Goal: Task Accomplishment & Management: Use online tool/utility

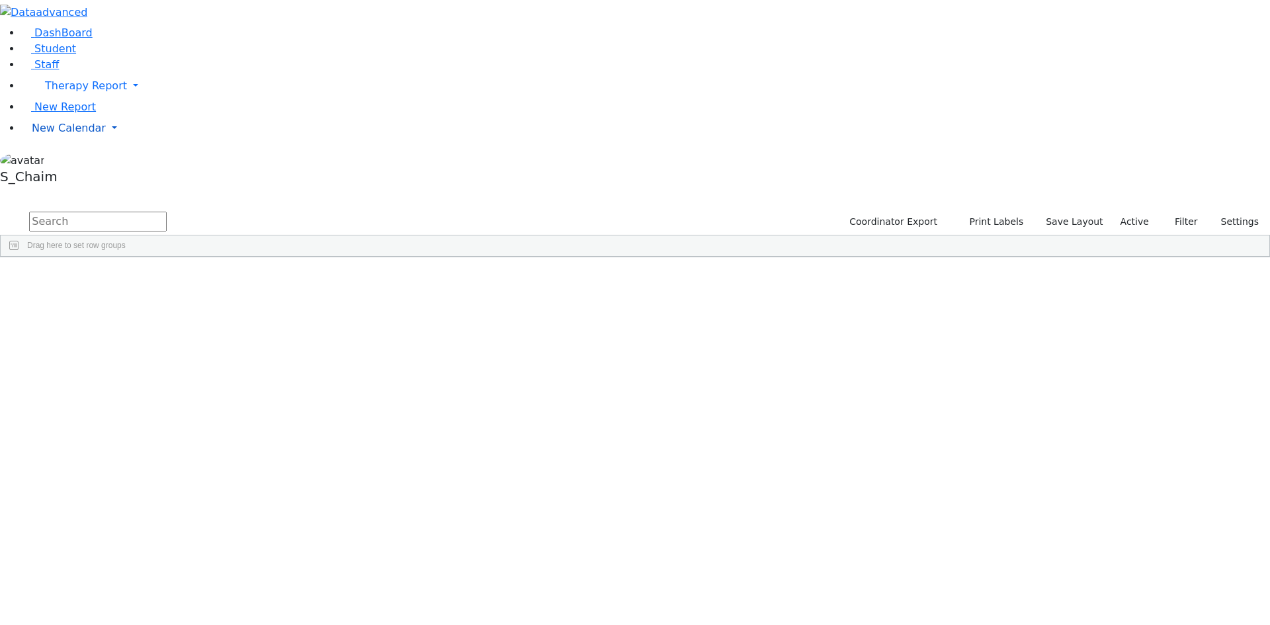
click at [56, 134] on span "New Calendar" at bounding box center [69, 128] width 74 height 13
click at [65, 161] on span "Calendar" at bounding box center [52, 154] width 48 height 13
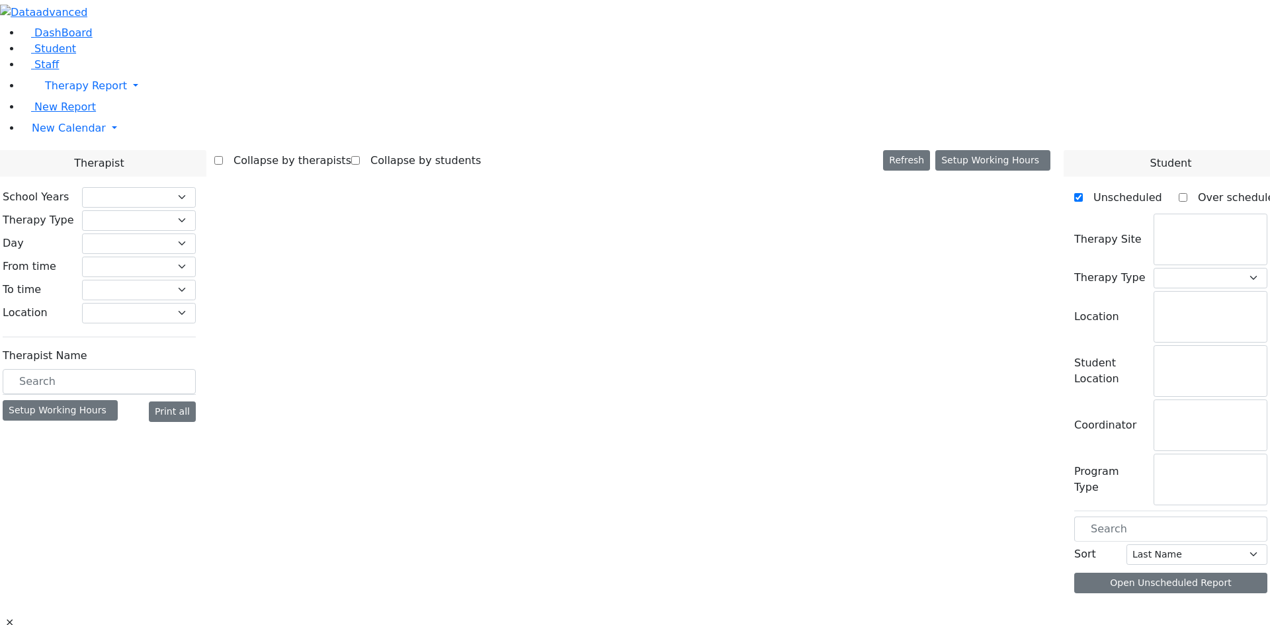
checkbox input "false"
select select "212"
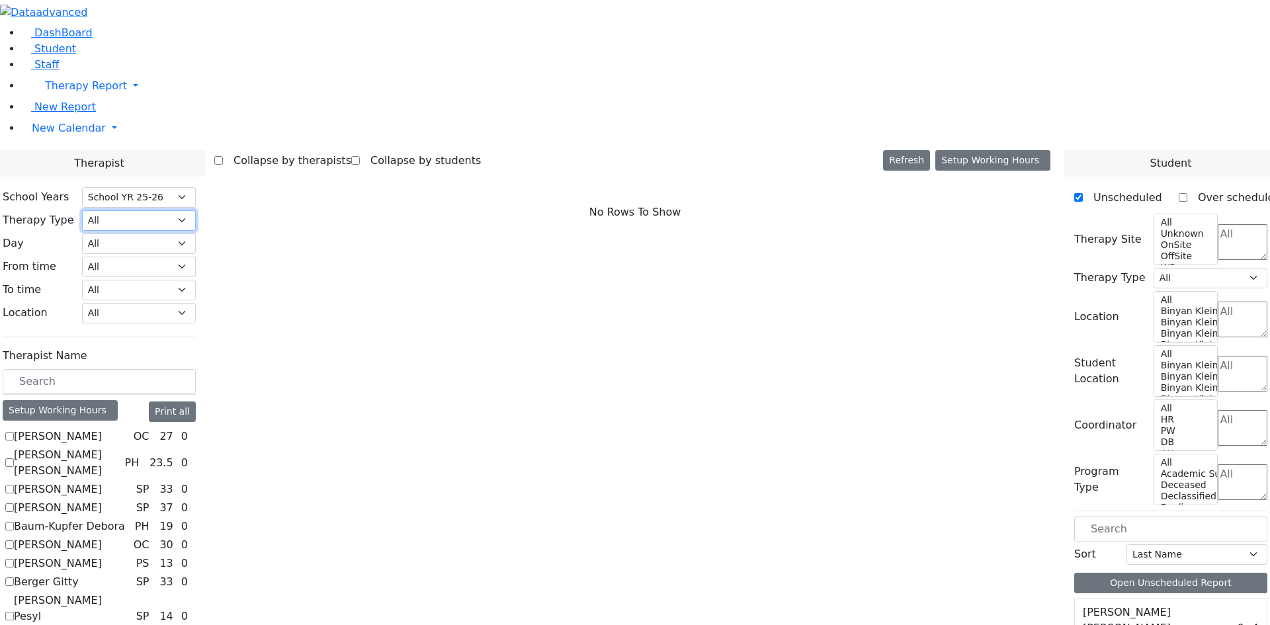
click at [196, 210] on select "All Psych Hearing Vision Speech Physical Occupational" at bounding box center [139, 220] width 114 height 21
select select "1"
click at [196, 210] on select "All Psych Hearing Vision Speech Physical Occupational" at bounding box center [139, 220] width 114 height 21
select select "1"
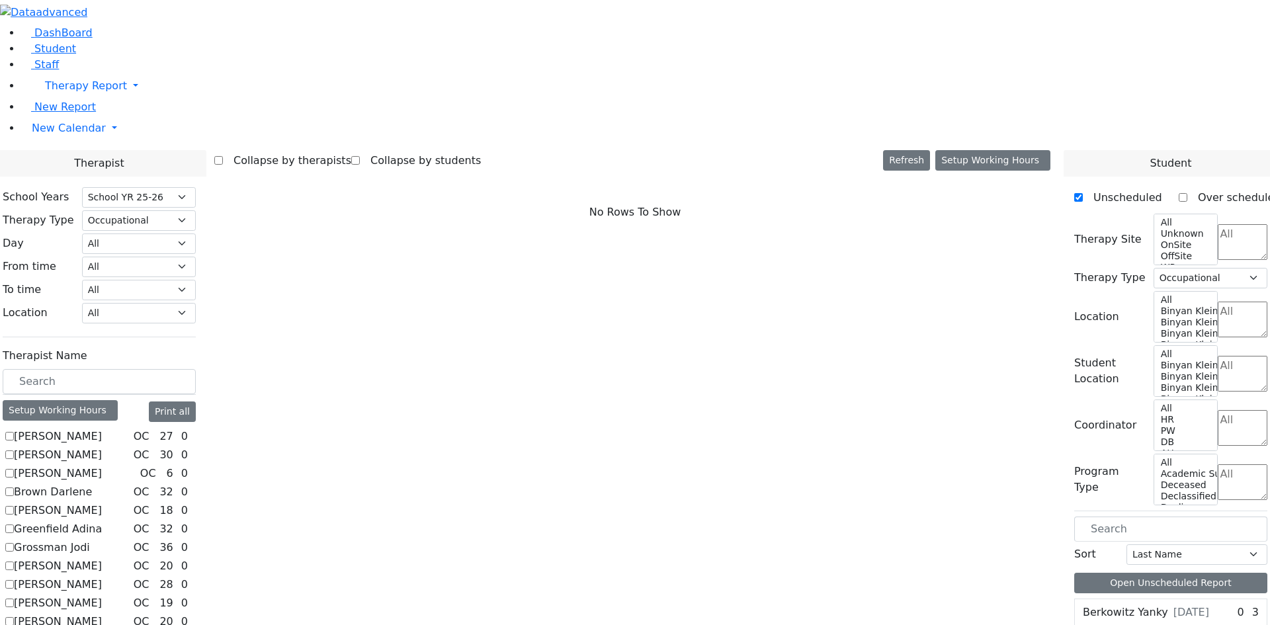
checkbox input "true"
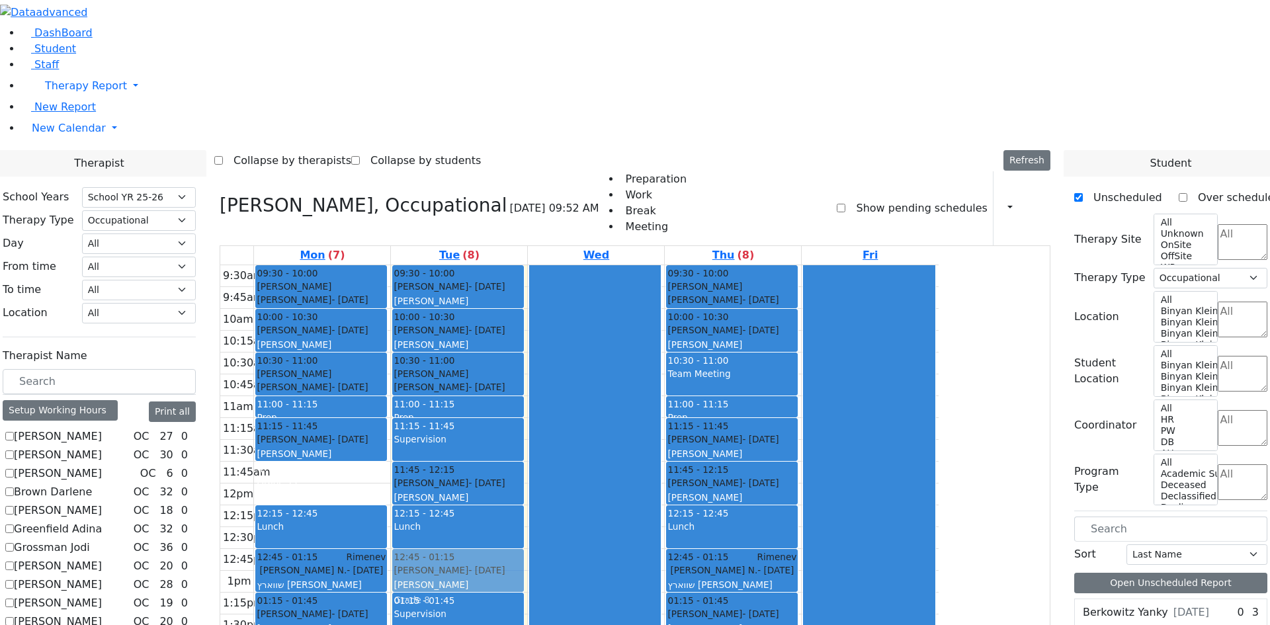
drag, startPoint x: 456, startPoint y: 462, endPoint x: 560, endPoint y: 370, distance: 138.7
click at [560, 370] on tr "09:30 - 10:00 [PERSON_NAME] [PERSON_NAME] - [DATE] [PERSON_NAME] 10:00 - 10:30 …" at bounding box center [579, 505] width 718 height 480
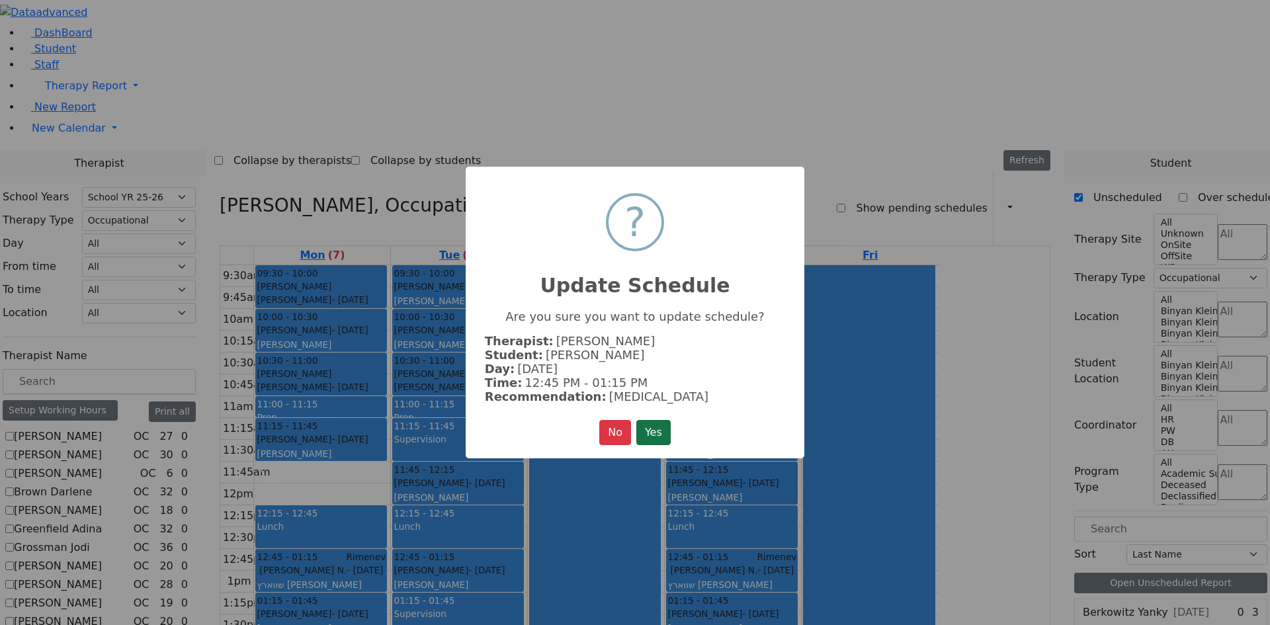
click at [644, 425] on button "Yes" at bounding box center [653, 432] width 34 height 25
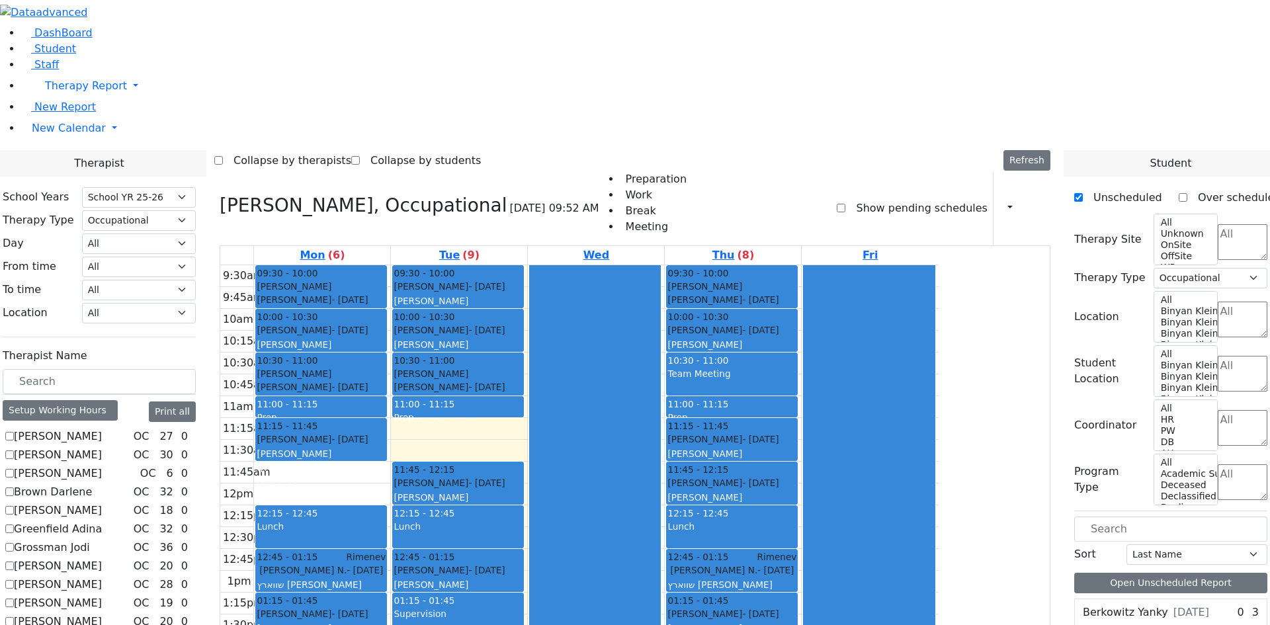
drag, startPoint x: 603, startPoint y: 248, endPoint x: 491, endPoint y: 466, distance: 245.0
click at [491, 466] on tr "09:30 - 10:00 [PERSON_NAME] [PERSON_NAME] - [DATE] [PERSON_NAME] 10:00 - 10:30 …" at bounding box center [579, 505] width 718 height 480
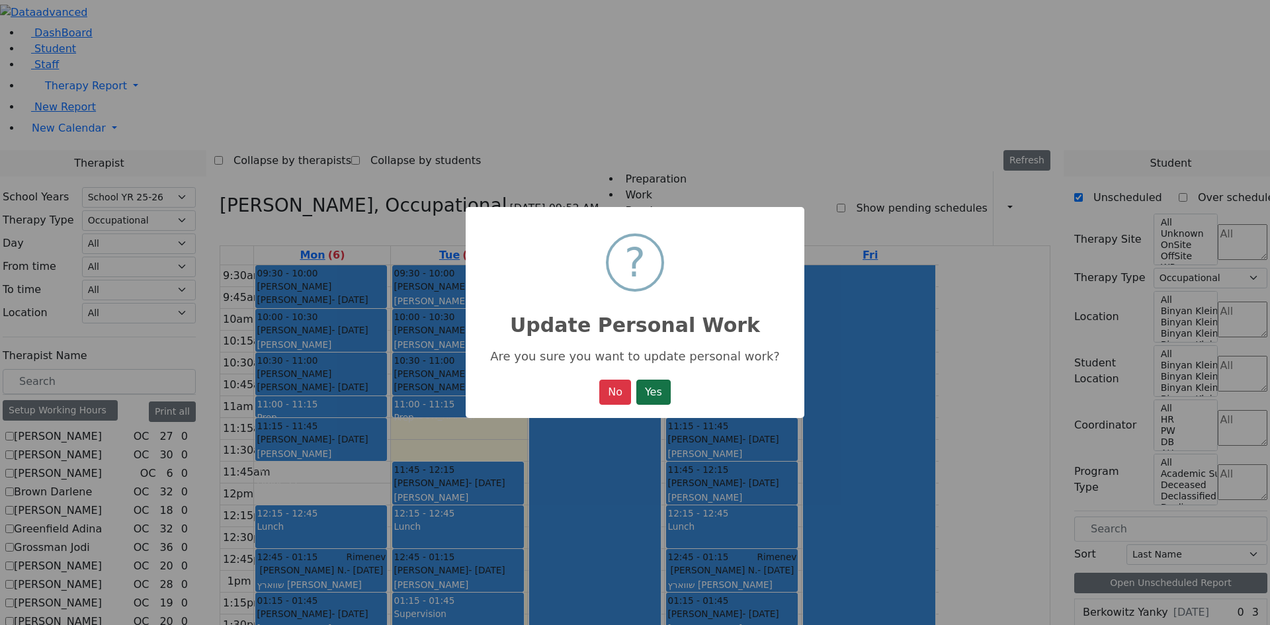
click at [650, 392] on button "Yes" at bounding box center [653, 392] width 34 height 25
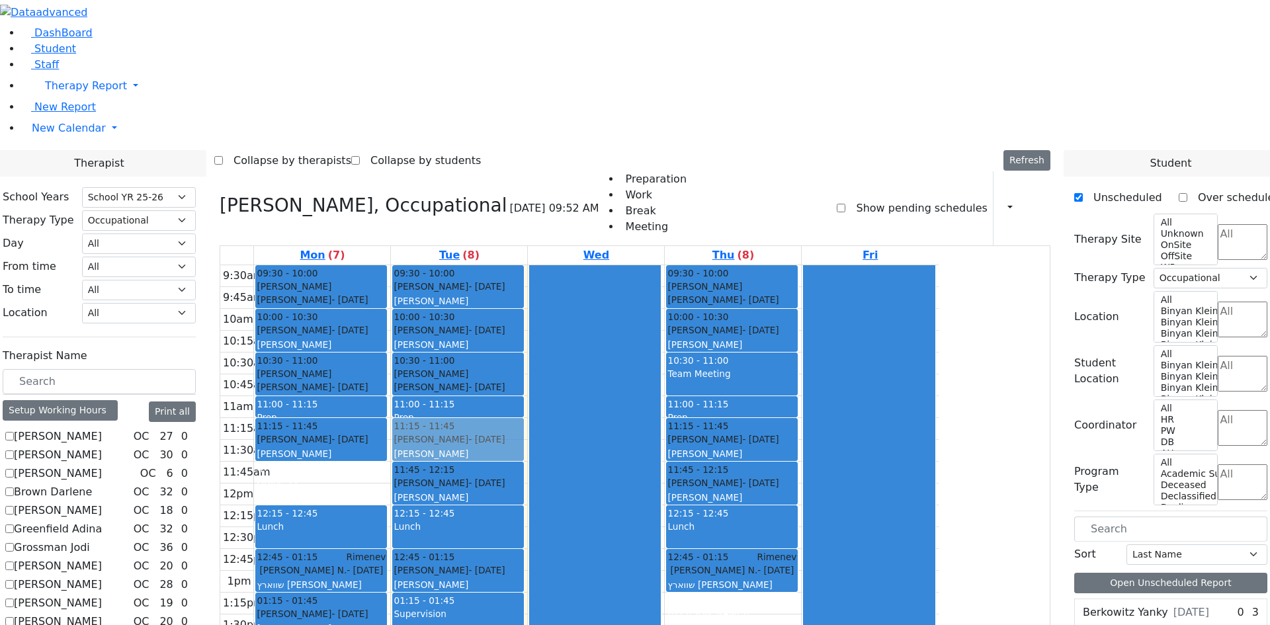
drag, startPoint x: 865, startPoint y: 430, endPoint x: 625, endPoint y: 251, distance: 299.7
click at [625, 265] on tr "09:30 - 10:00 [PERSON_NAME] [PERSON_NAME] - [DATE] [PERSON_NAME] 10:00 - 10:30 …" at bounding box center [579, 505] width 718 height 480
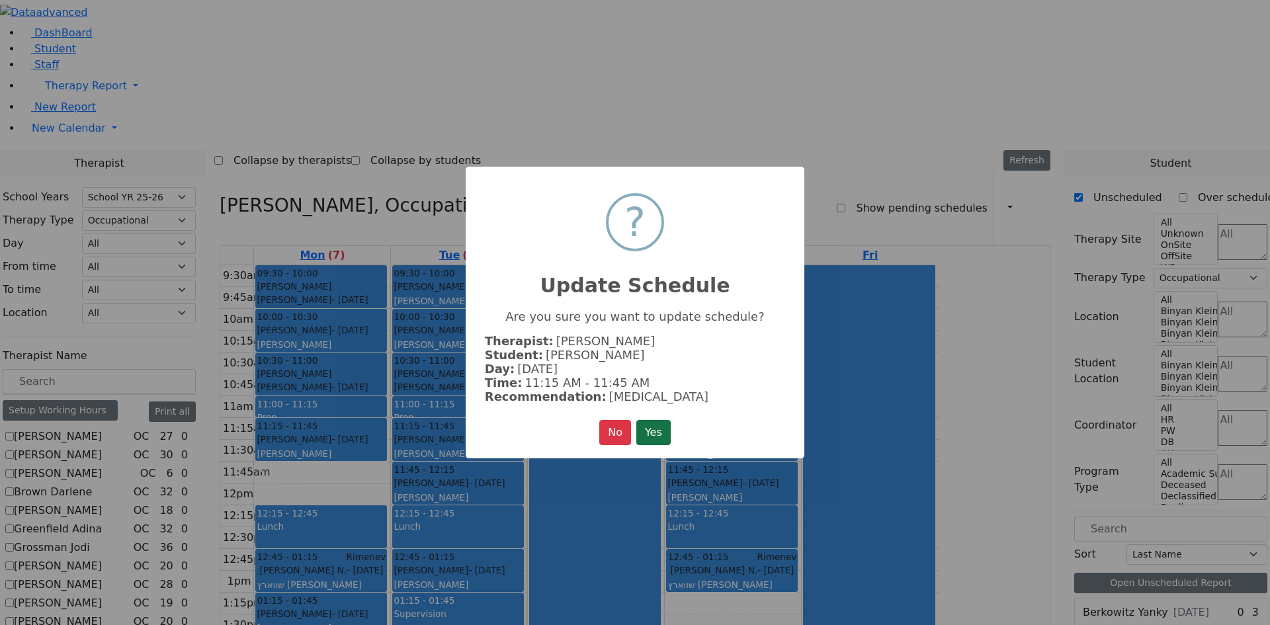
click at [659, 420] on button "Yes" at bounding box center [653, 432] width 34 height 25
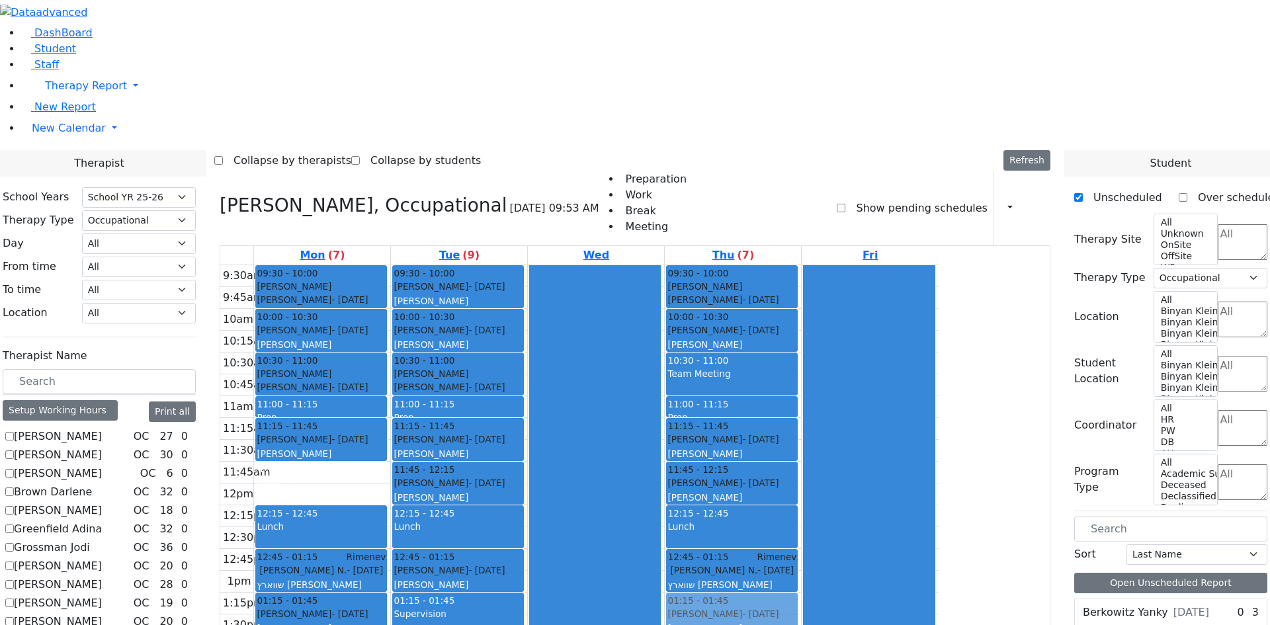
drag, startPoint x: 821, startPoint y: 469, endPoint x: 822, endPoint y: 425, distance: 43.7
click at [801, 426] on div "09:30 - 10:00 [PERSON_NAME] [PERSON_NAME] - [DATE] [PERSON_NAME] 10:00 - 10:30 …" at bounding box center [733, 505] width 136 height 480
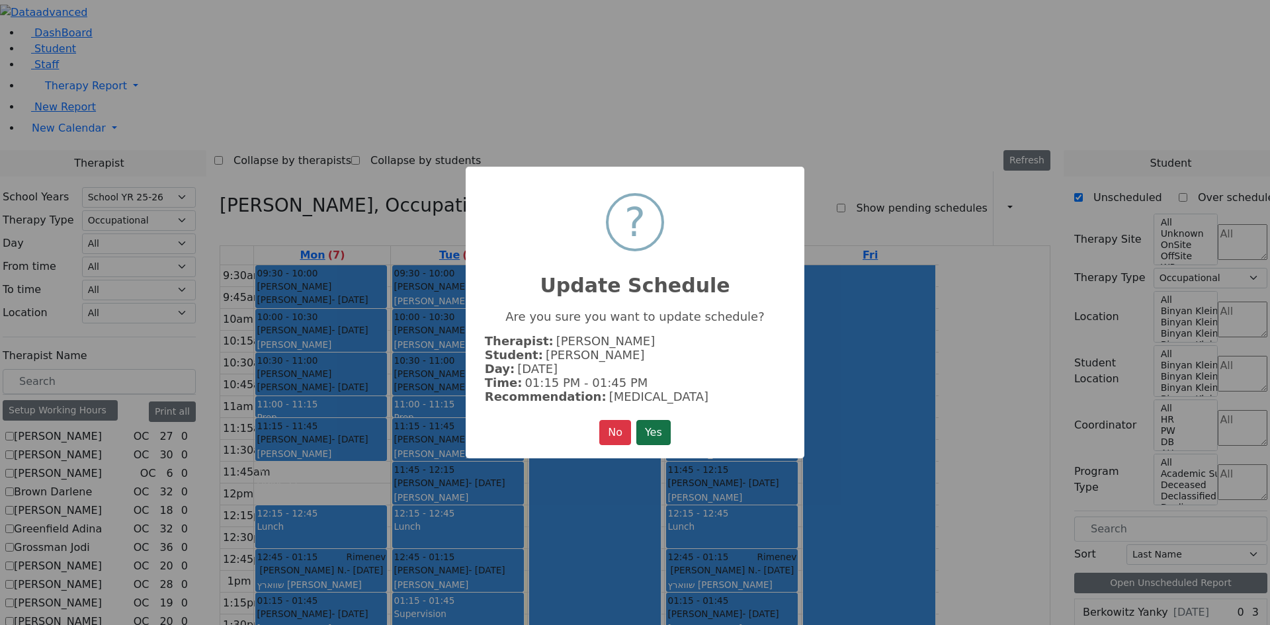
click at [653, 430] on button "Yes" at bounding box center [653, 432] width 34 height 25
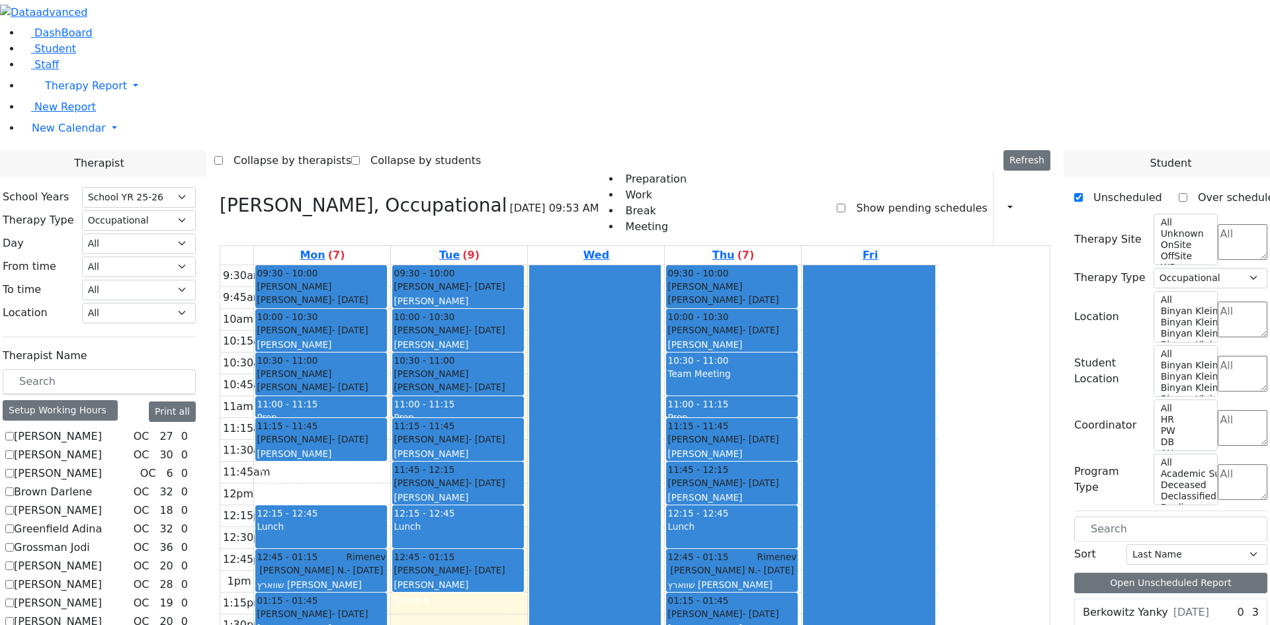
drag, startPoint x: 628, startPoint y: 425, endPoint x: 856, endPoint y: 474, distance: 232.9
click at [856, 478] on tr "09:30 - 10:00 [PERSON_NAME] [PERSON_NAME] - [DATE] [PERSON_NAME] 10:00 - 10:30 …" at bounding box center [579, 505] width 718 height 480
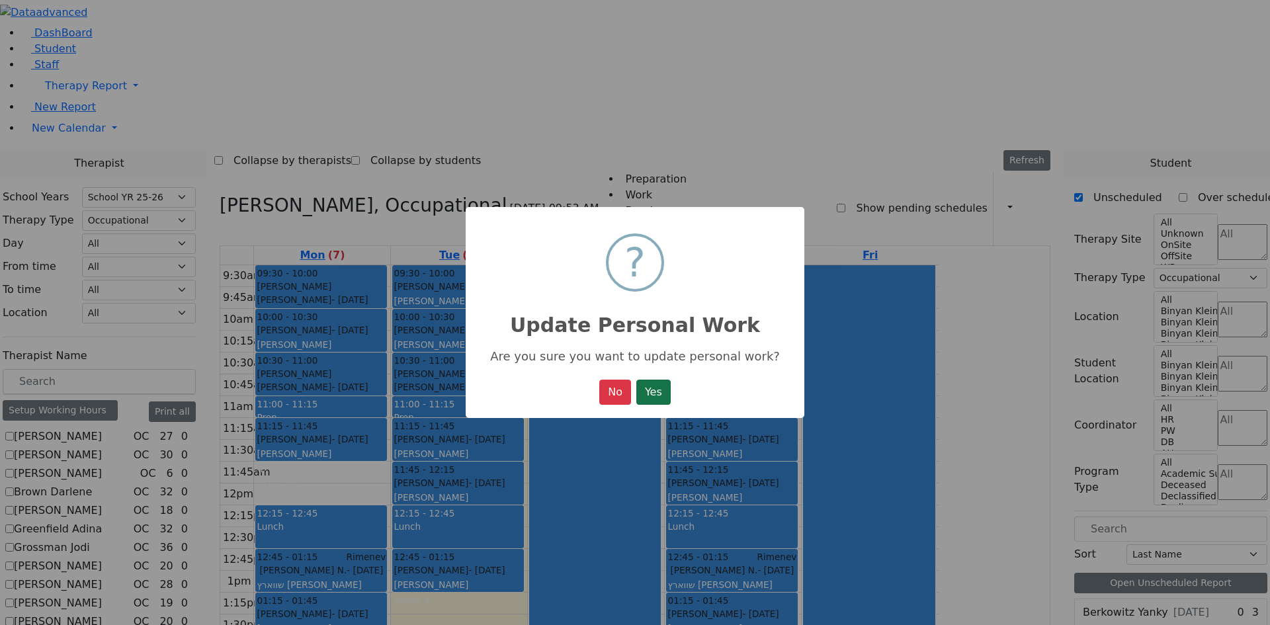
click at [649, 392] on button "Yes" at bounding box center [653, 392] width 34 height 25
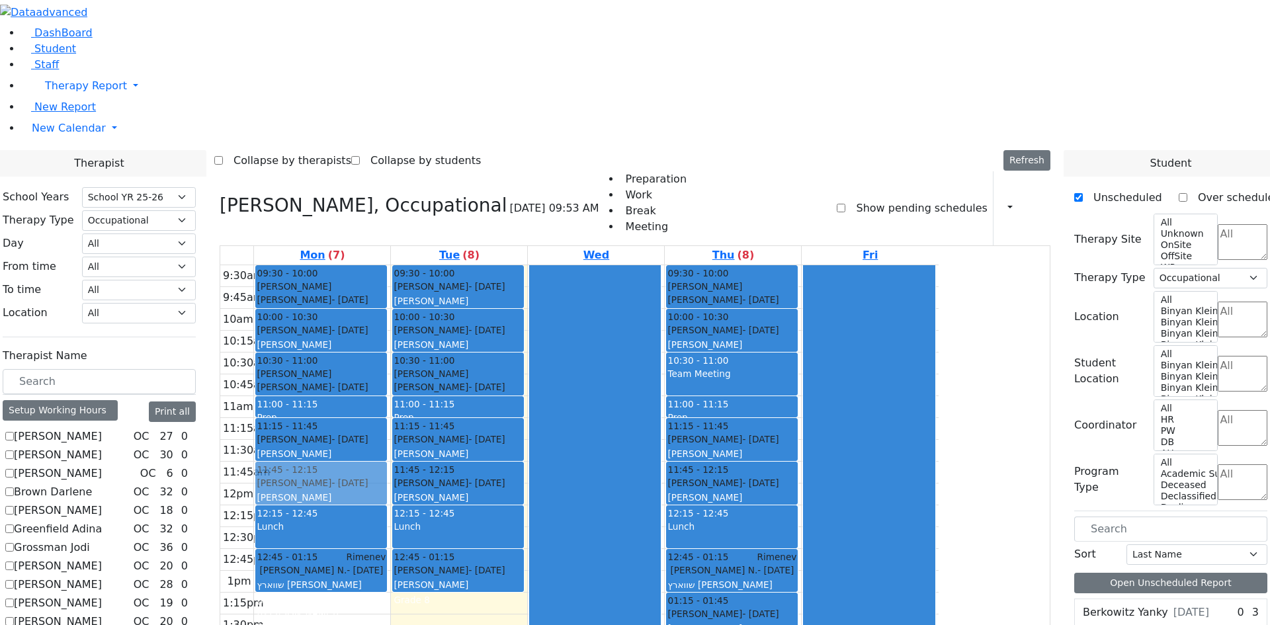
drag, startPoint x: 464, startPoint y: 425, endPoint x: 481, endPoint y: 303, distance: 122.8
click at [390, 290] on div "09:30 - 10:00 [PERSON_NAME] [PERSON_NAME] - [DATE] [PERSON_NAME] 10:00 - 10:30 …" at bounding box center [322, 505] width 136 height 480
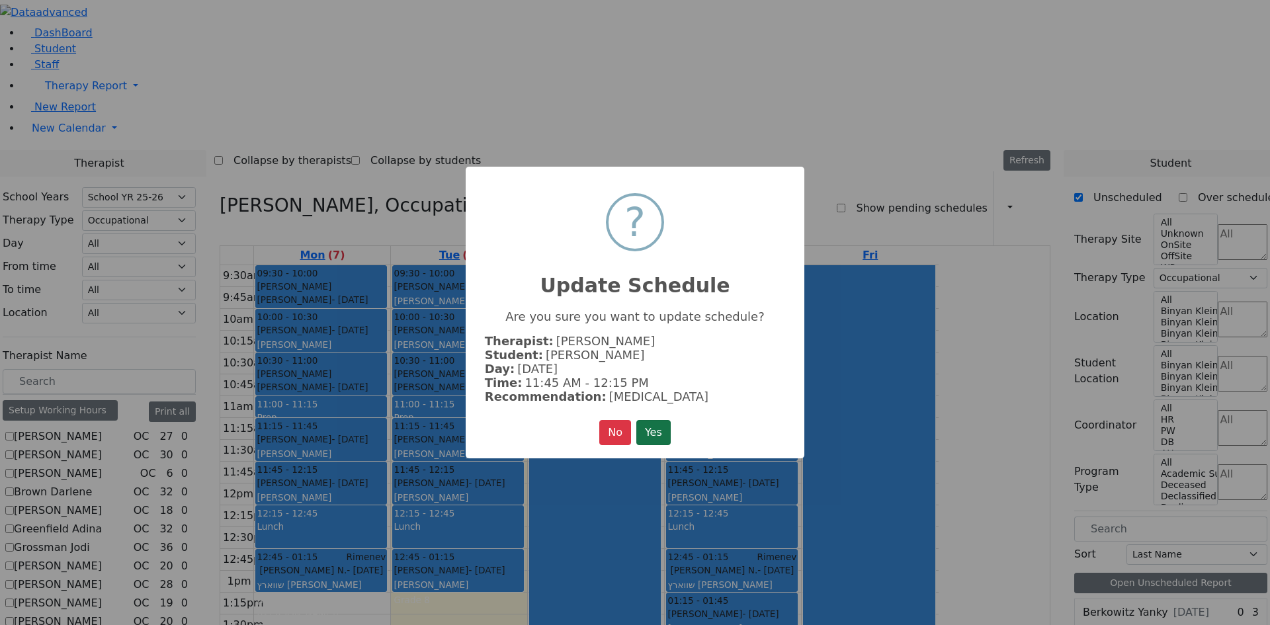
click at [664, 431] on button "Yes" at bounding box center [653, 432] width 34 height 25
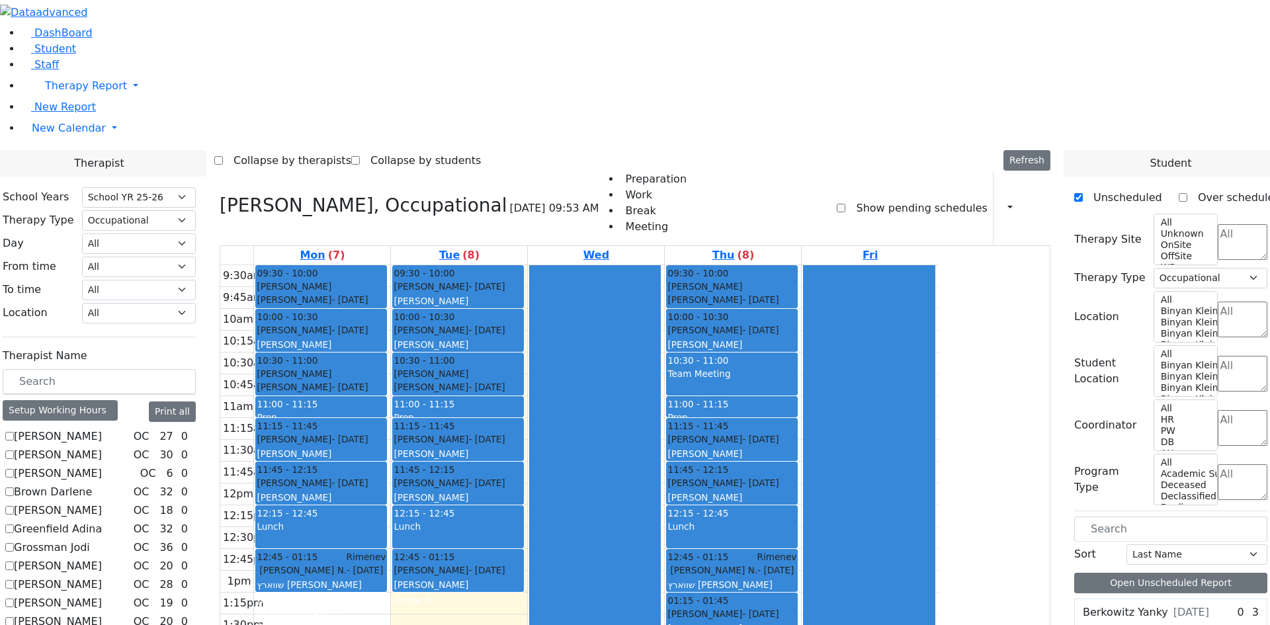
drag, startPoint x: 485, startPoint y: 507, endPoint x: 497, endPoint y: 531, distance: 26.3
click at [494, 534] on div "9:30am 9:45am 10am 10:15am 10:30am 10:45am 11am 11:15am 11:30am 11:45am 12pm 12…" at bounding box center [579, 505] width 718 height 480
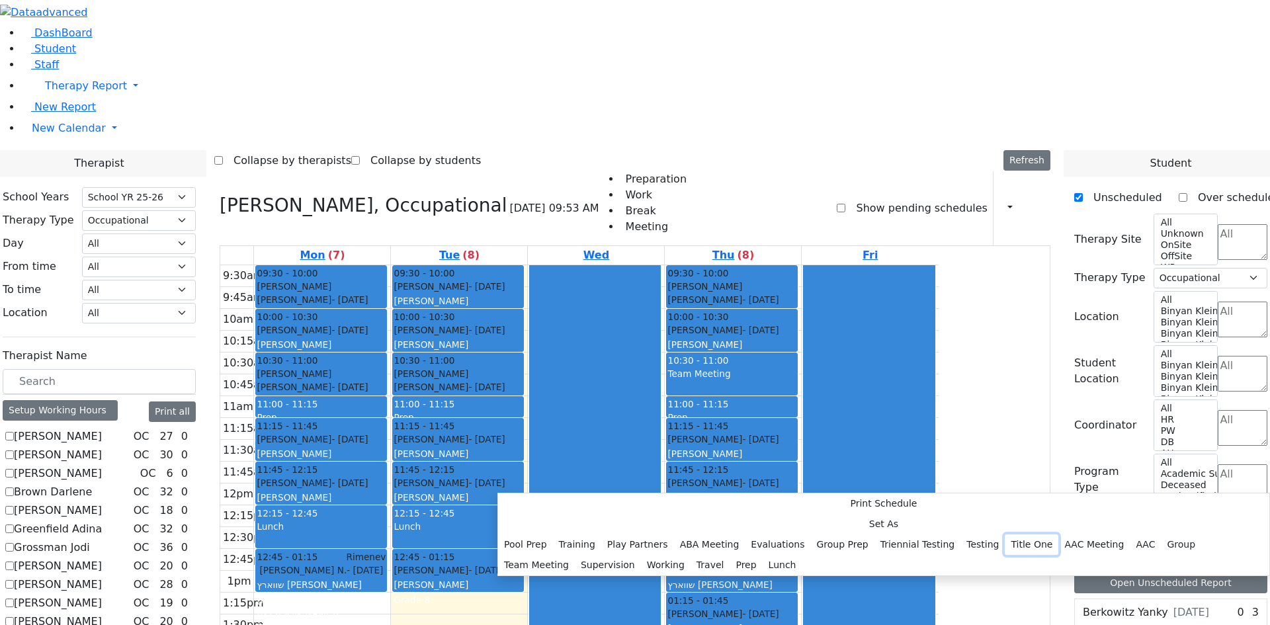
click at [1005, 535] on button "Title One" at bounding box center [1032, 545] width 54 height 21
select select "1"
select select "14:15:00"
select select "14:45:00"
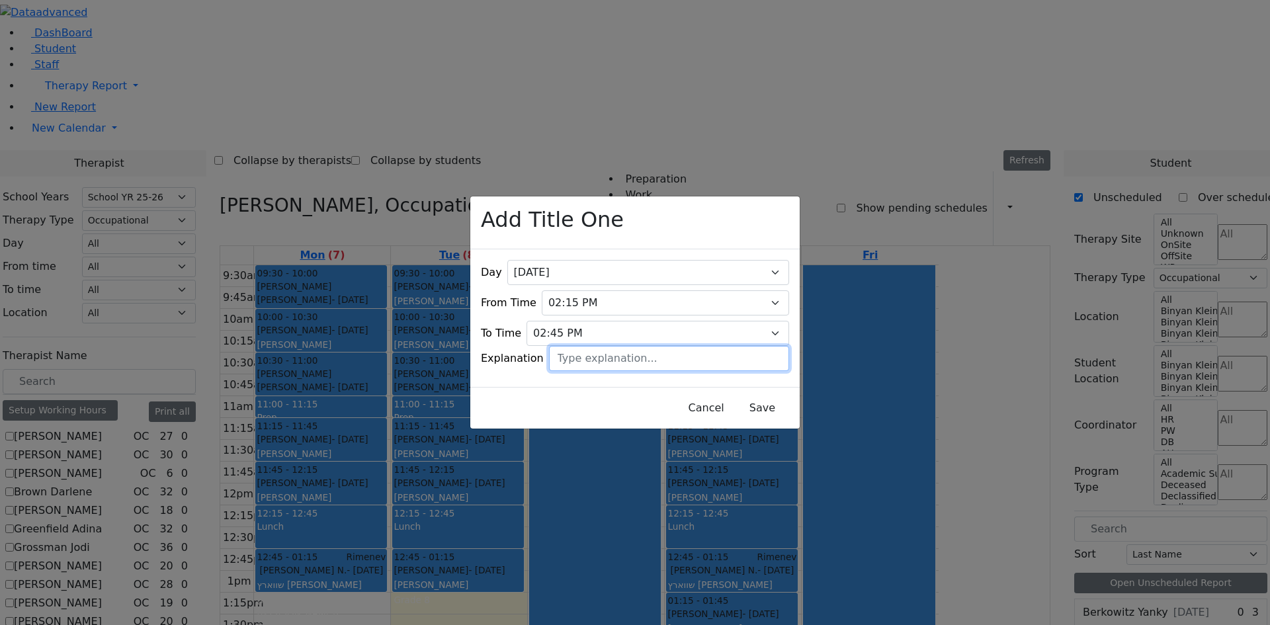
click at [623, 350] on input "text" at bounding box center [669, 358] width 240 height 25
type input "t"
click at [742, 397] on button "Save" at bounding box center [762, 408] width 59 height 25
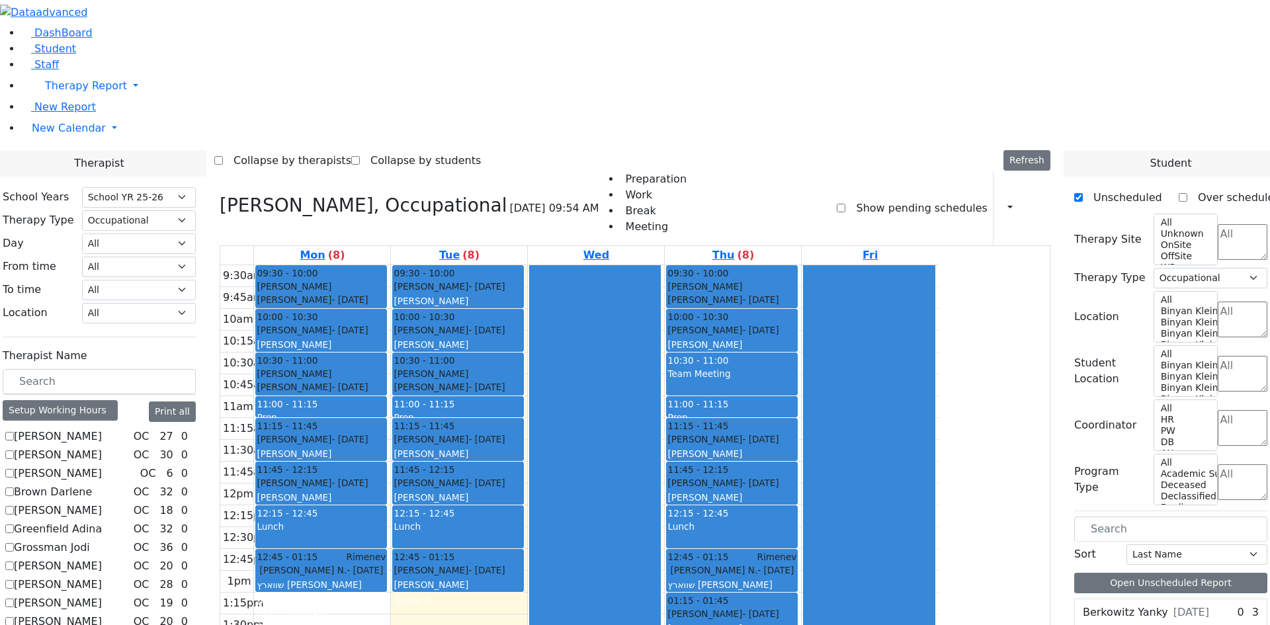
click at [861, 527] on div "9:30am 9:45am 10am 10:15am 10:30am 10:45am 11am 11:15am 11:30am 11:45am 12pm 12…" at bounding box center [579, 505] width 718 height 480
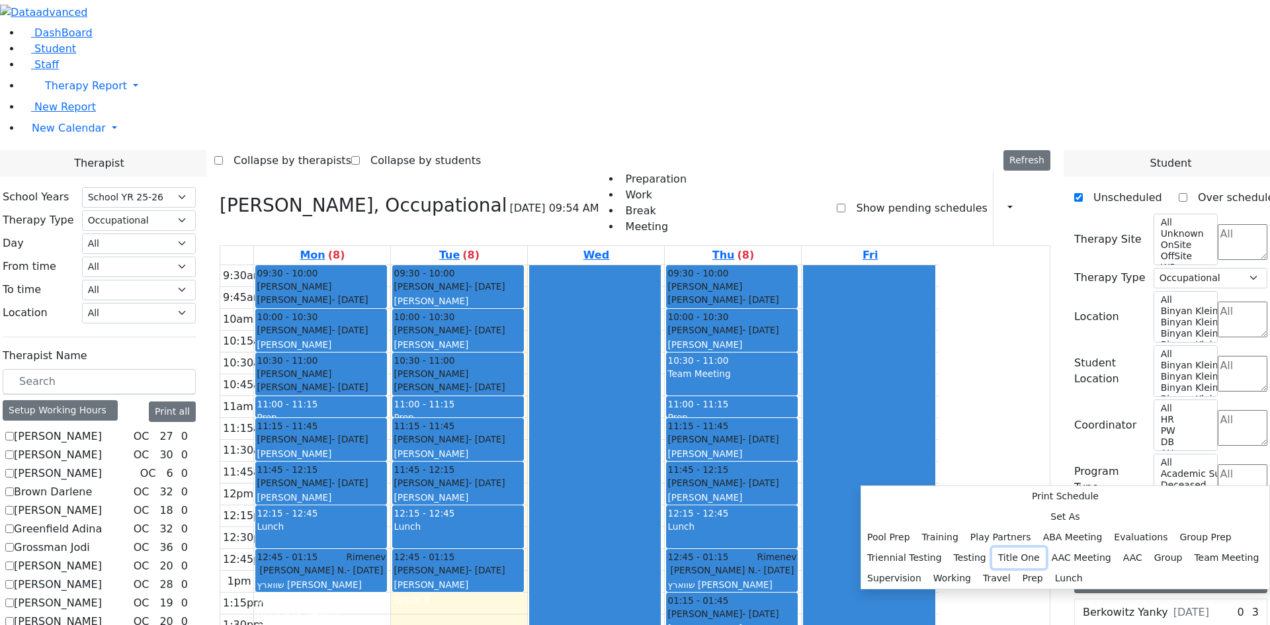
click at [1011, 548] on button "Title One" at bounding box center [1019, 558] width 54 height 21
select select "4"
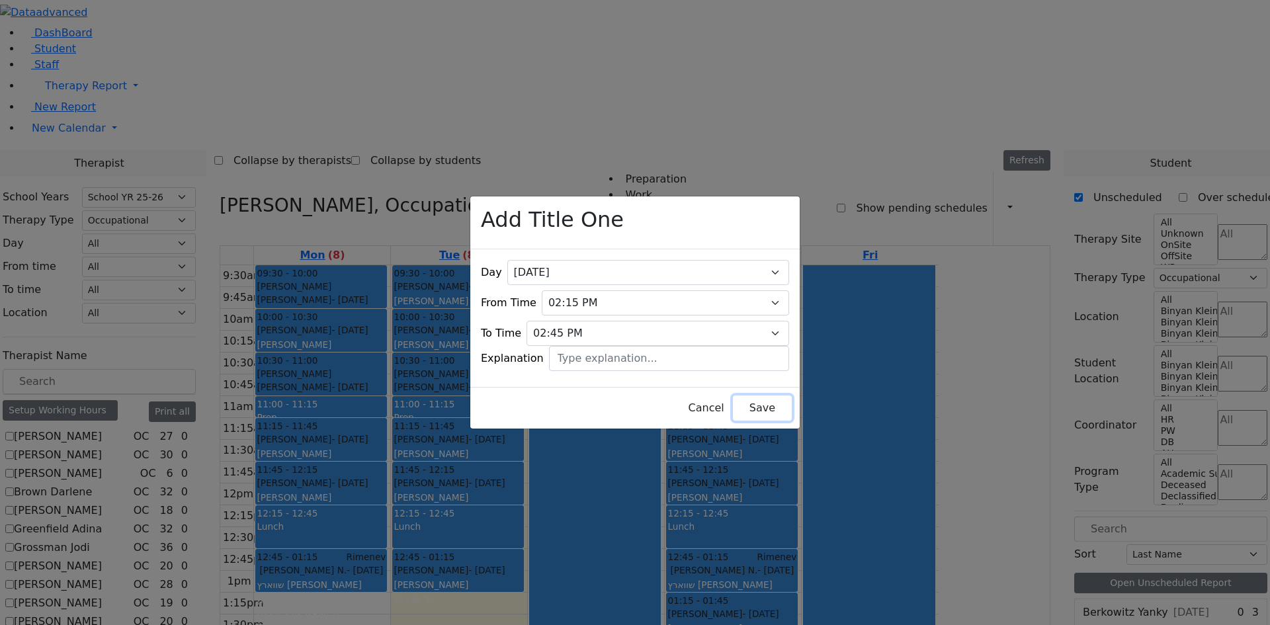
click at [738, 396] on button "Save" at bounding box center [762, 408] width 59 height 25
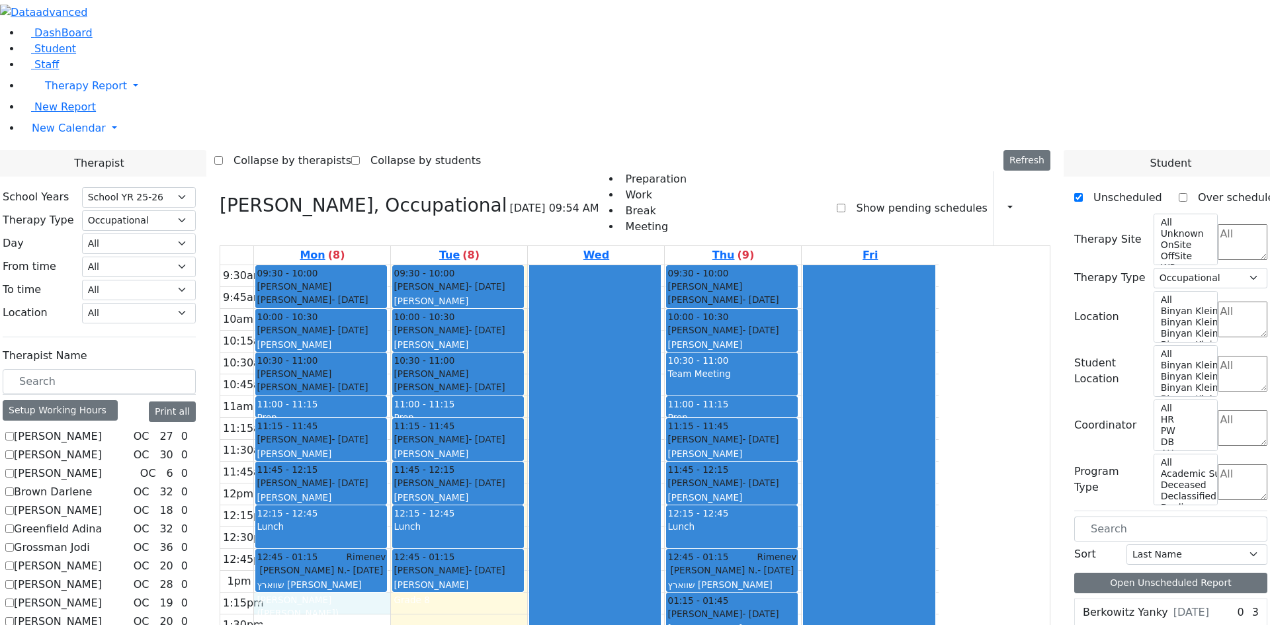
click at [470, 435] on div "9:30am 9:45am 10am 10:15am 10:30am 10:45am 11am 11:15am 11:30am 11:45am 12pm 12…" at bounding box center [579, 505] width 718 height 480
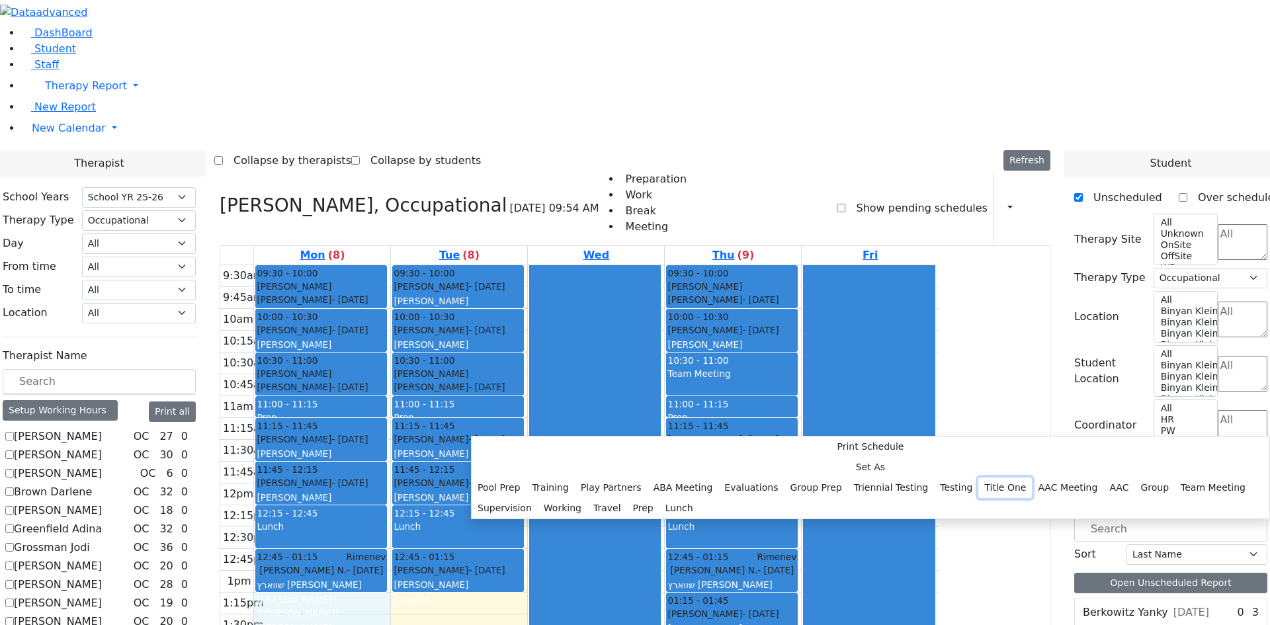
click at [978, 478] on button "Title One" at bounding box center [1005, 488] width 54 height 21
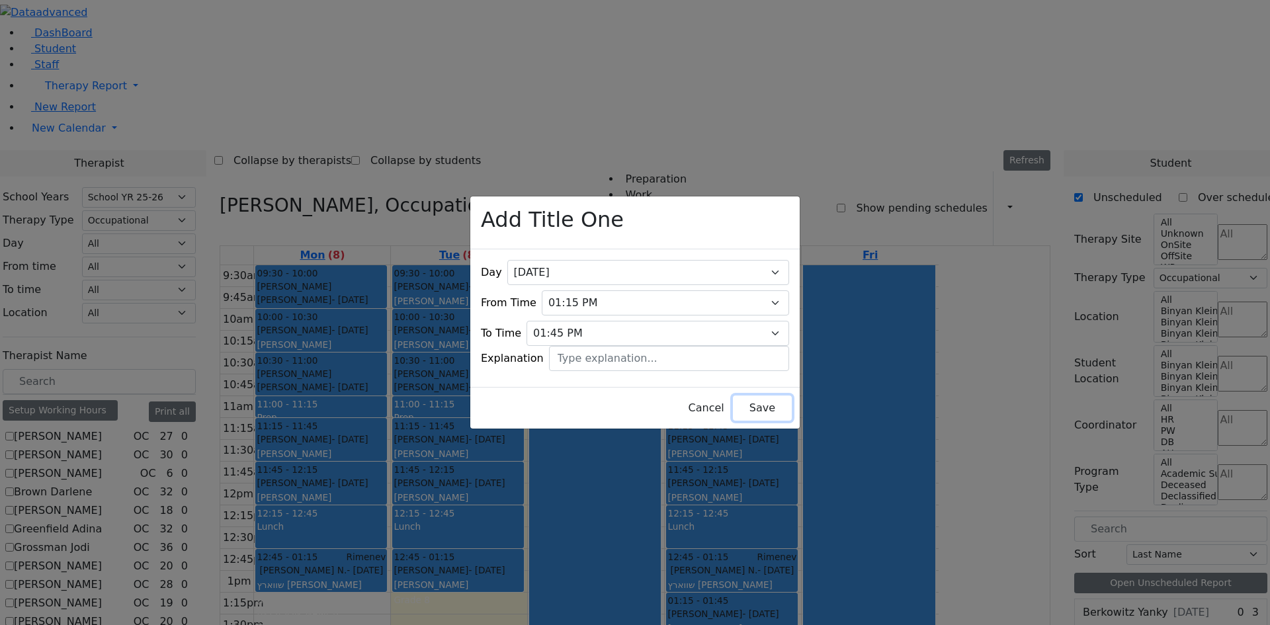
click at [733, 396] on button "Save" at bounding box center [762, 408] width 59 height 25
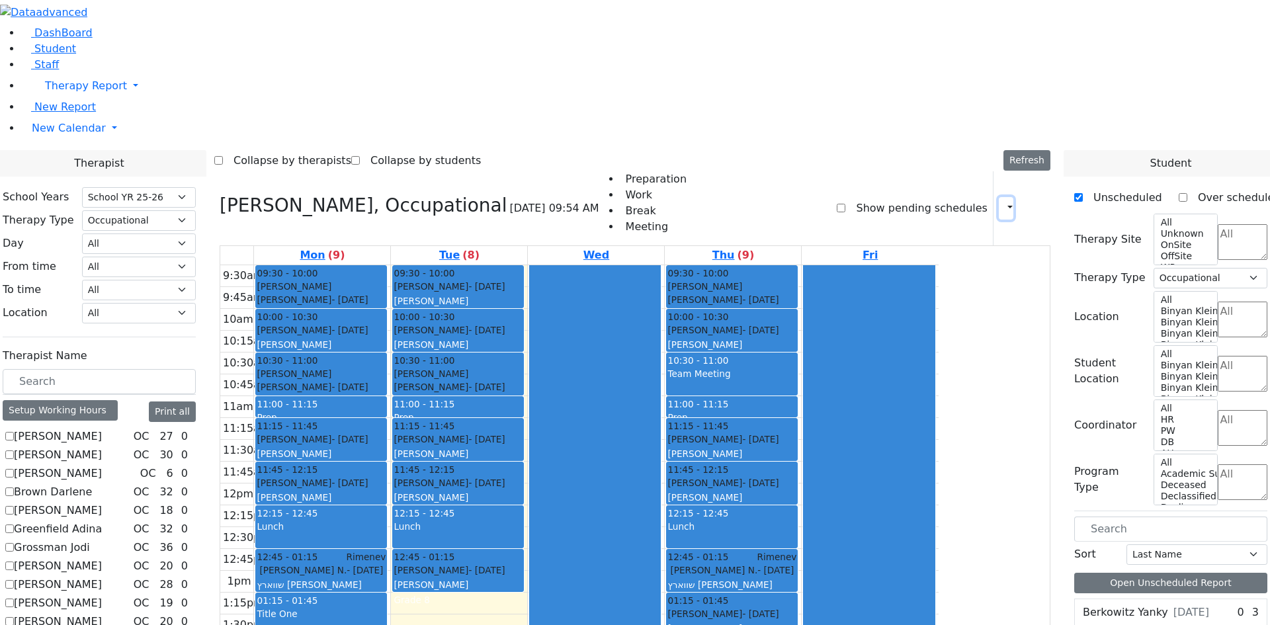
click at [1002, 202] on icon "button" at bounding box center [1002, 208] width 0 height 13
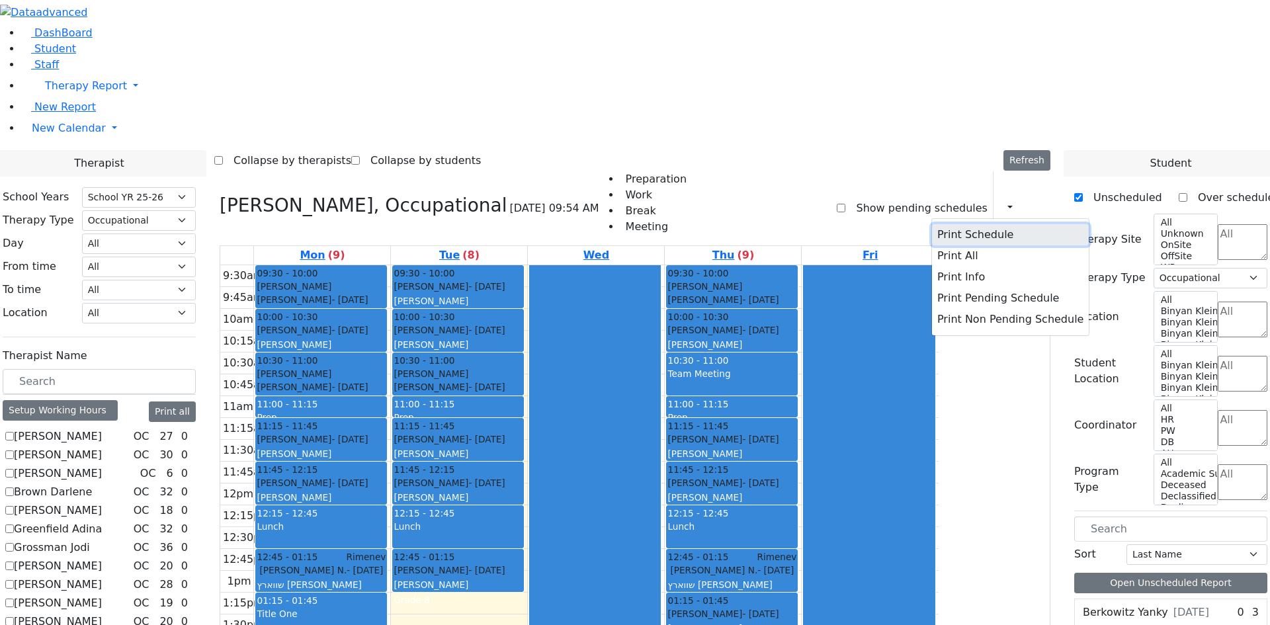
click at [950, 224] on button "Print Schedule" at bounding box center [1010, 234] width 157 height 21
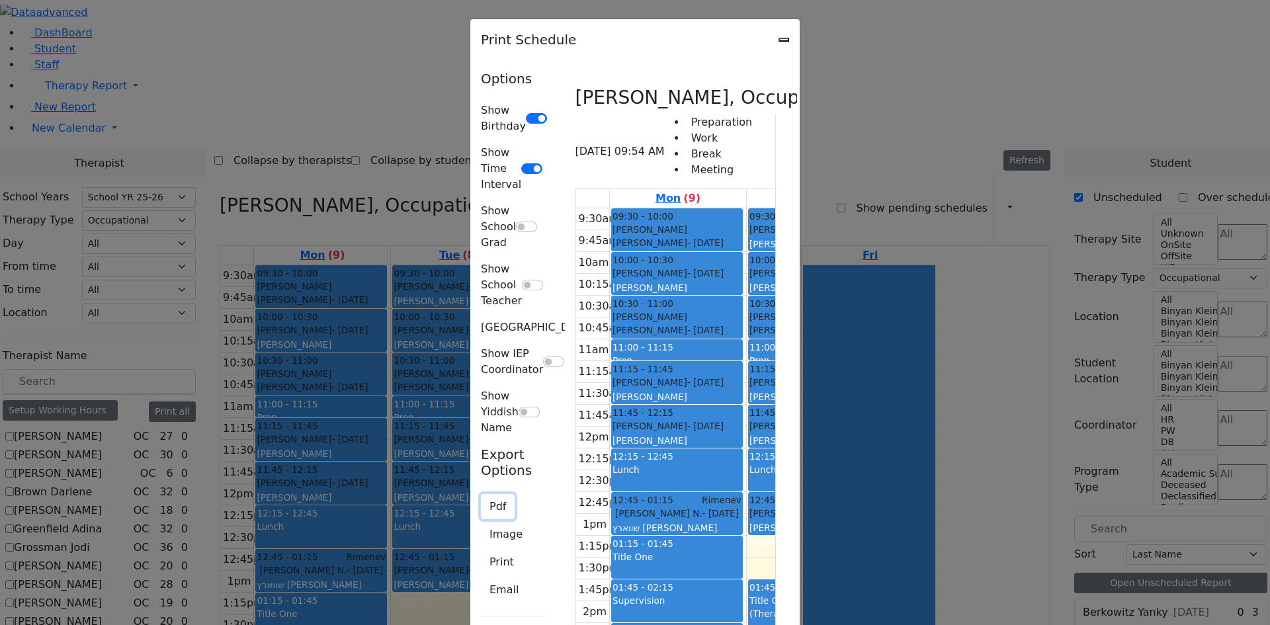
drag, startPoint x: 205, startPoint y: 282, endPoint x: 212, endPoint y: 281, distance: 6.7
click at [481, 494] on button "Pdf" at bounding box center [498, 506] width 34 height 25
